Goal: Find specific page/section: Find specific page/section

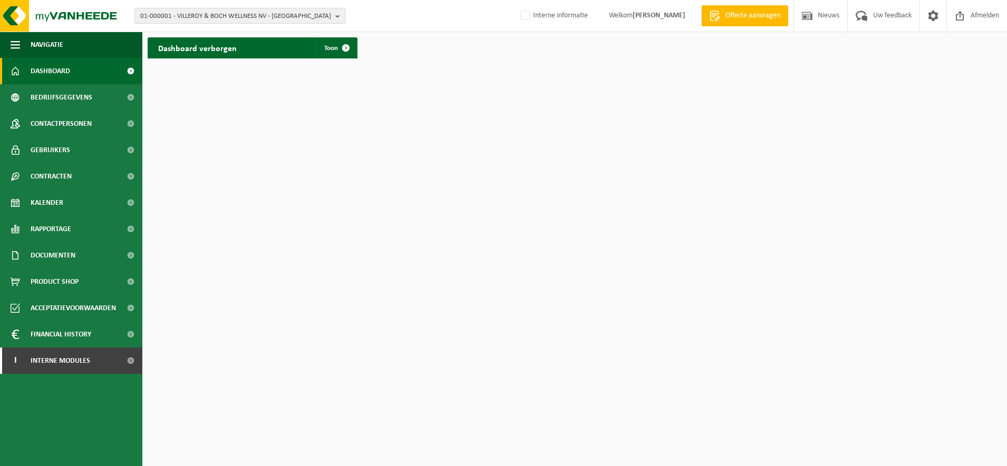
click at [190, 10] on span "01-000001 - VILLEROY & BOCH WELLNESS NV - ROESELARE" at bounding box center [235, 16] width 191 height 16
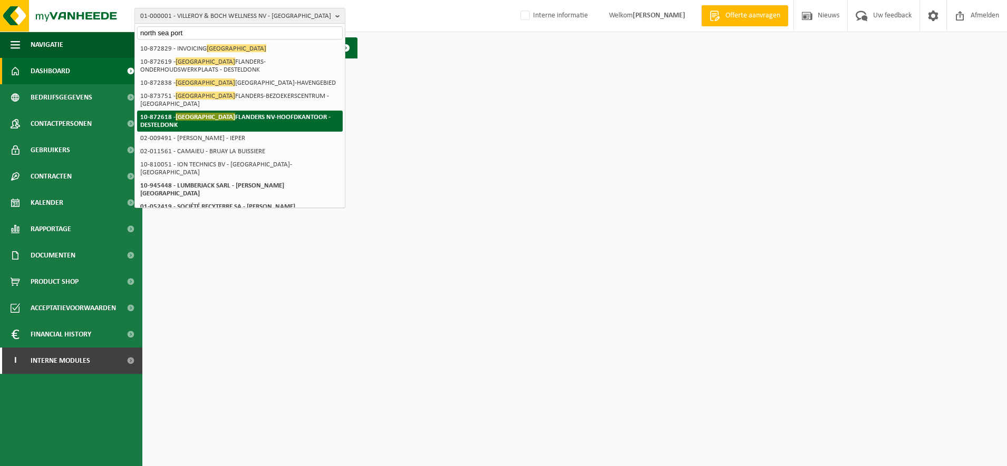
type input "north sea port"
click at [226, 125] on li "10-872618 - NORTH SEA PORT FLANDERS NV-HOOFDKANTOOR - DESTELDONK" at bounding box center [240, 121] width 206 height 21
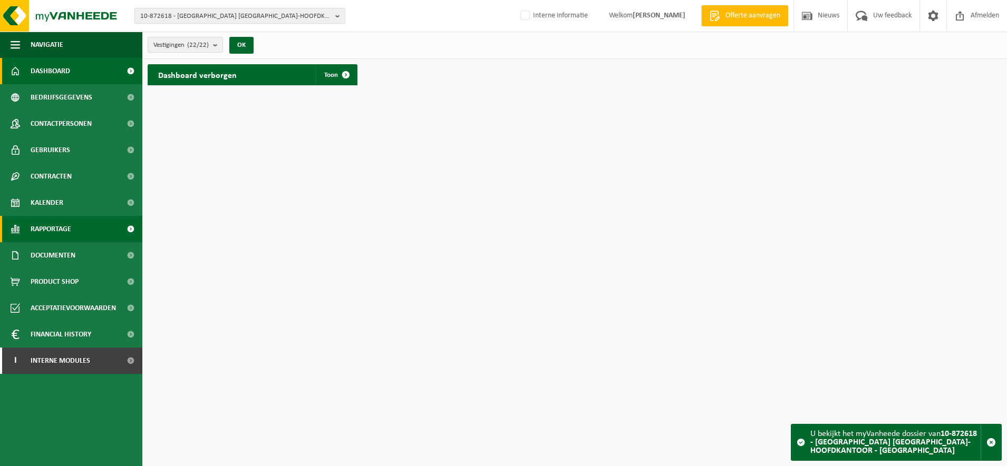
click at [58, 235] on span "Rapportage" at bounding box center [51, 229] width 41 height 26
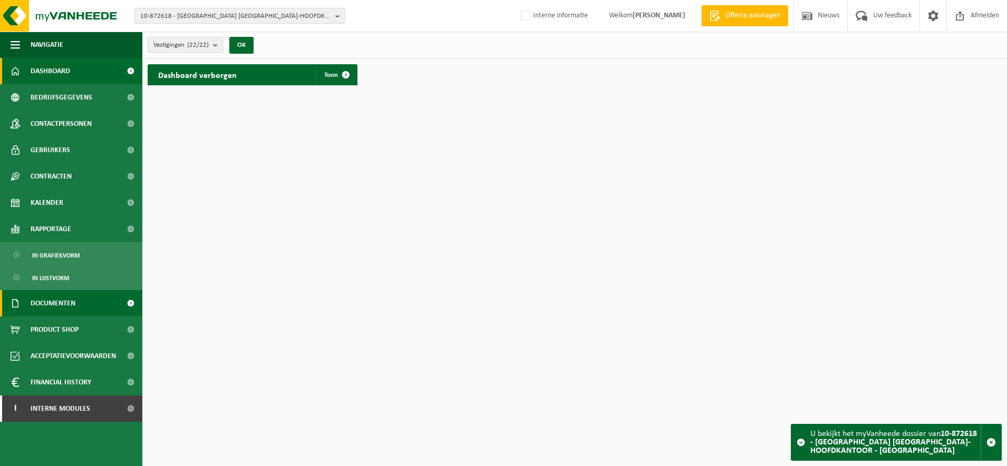
click at [46, 309] on span "Documenten" at bounding box center [53, 303] width 45 height 26
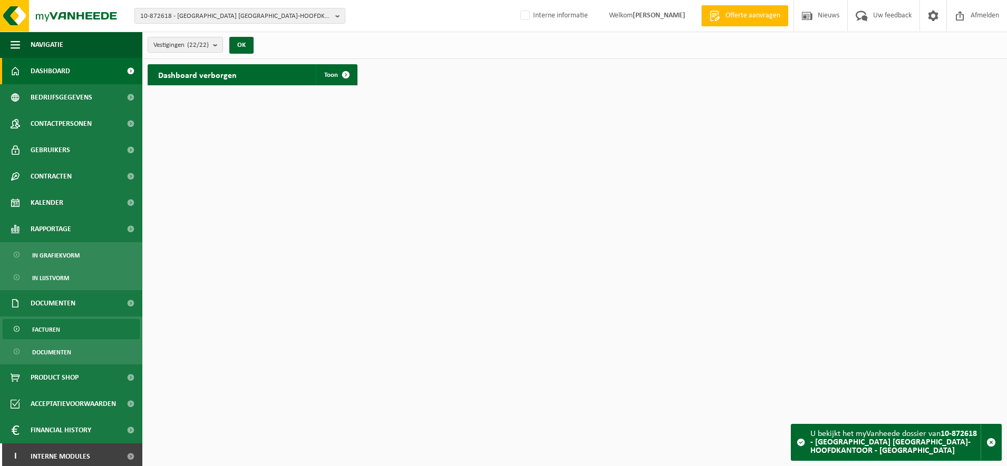
click at [55, 334] on span "Facturen" at bounding box center [46, 330] width 28 height 20
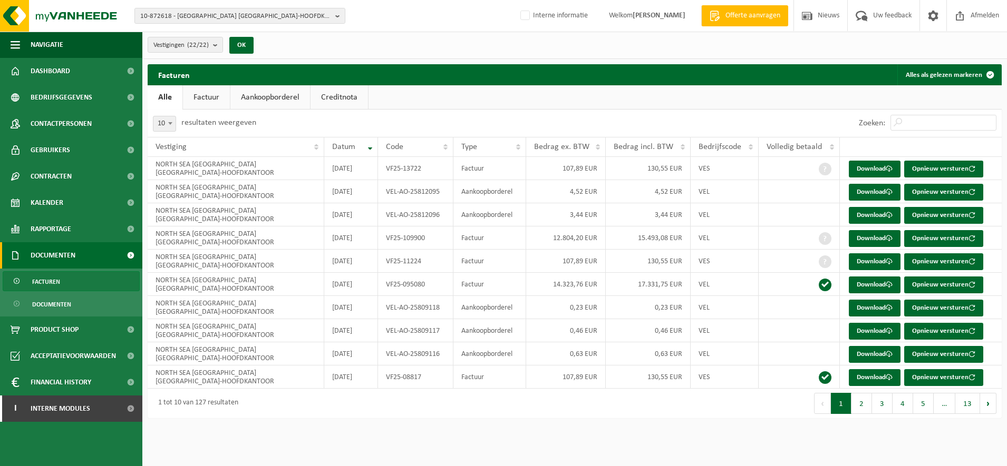
click at [297, 90] on link "Aankoopborderel" at bounding box center [270, 97] width 80 height 24
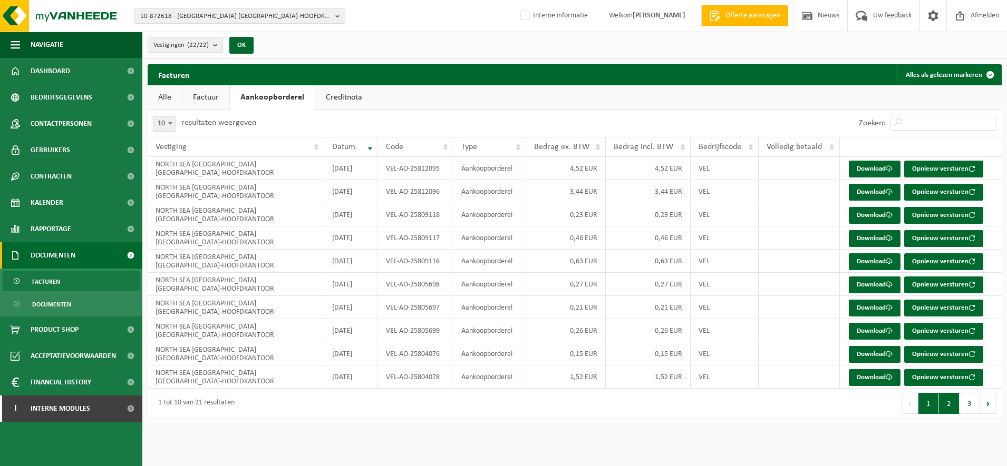
click at [952, 406] on button "2" at bounding box center [949, 403] width 21 height 21
